Goal: Check status: Check status

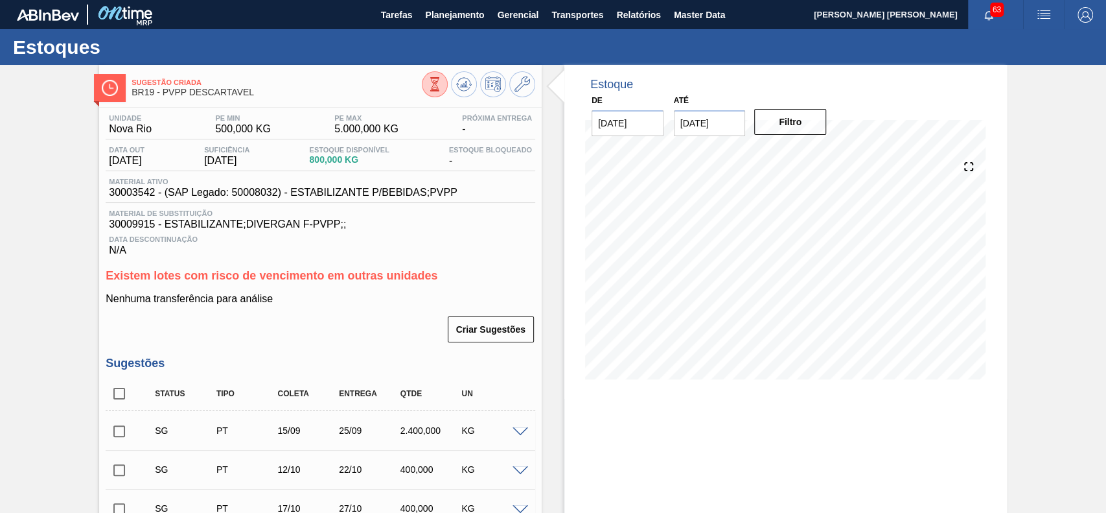
click at [439, 80] on icon at bounding box center [435, 84] width 14 height 14
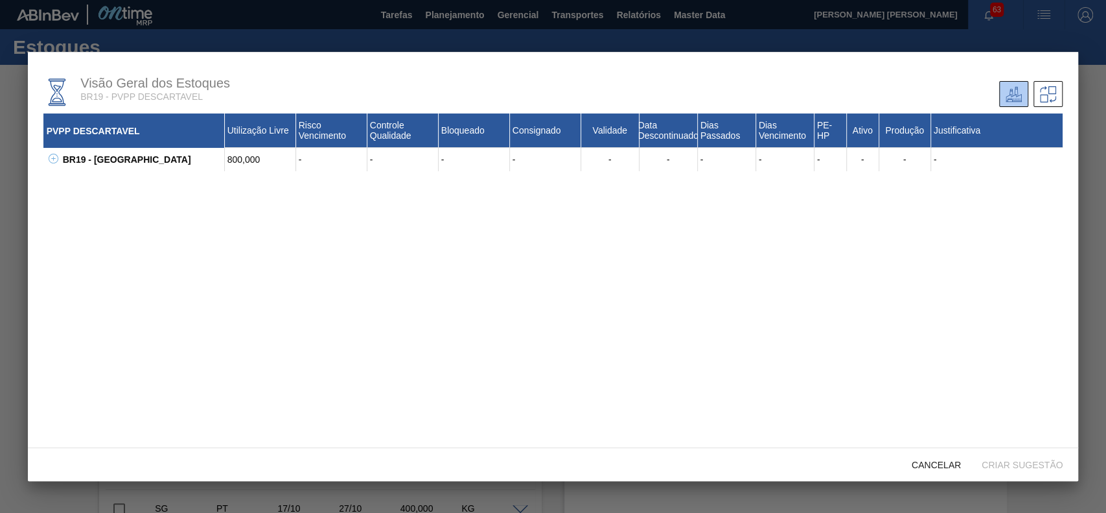
click at [56, 162] on icon at bounding box center [54, 159] width 10 height 10
click at [67, 179] on icon at bounding box center [70, 182] width 10 height 10
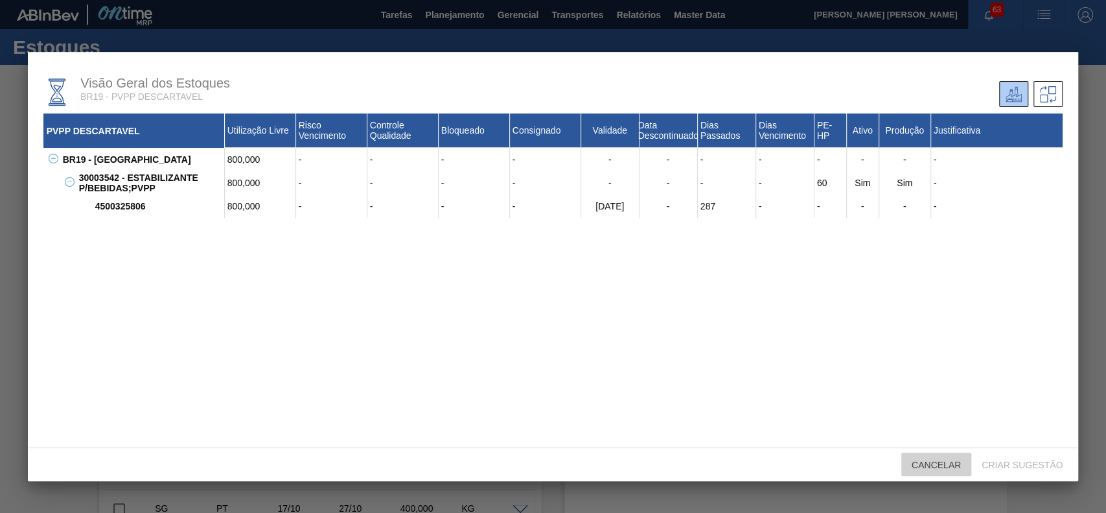
click at [932, 459] on span "Cancelar" at bounding box center [936, 464] width 70 height 10
